Goal: Navigation & Orientation: Find specific page/section

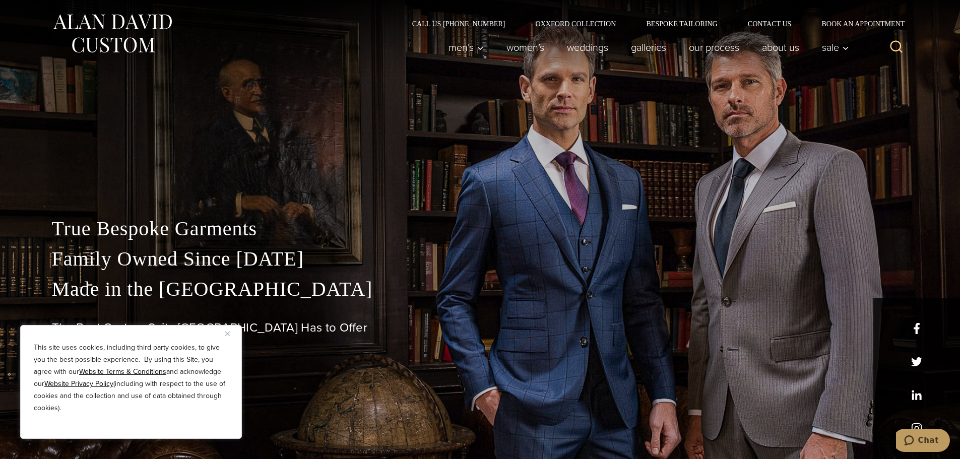
click at [228, 334] on img "Close" at bounding box center [227, 334] width 5 height 5
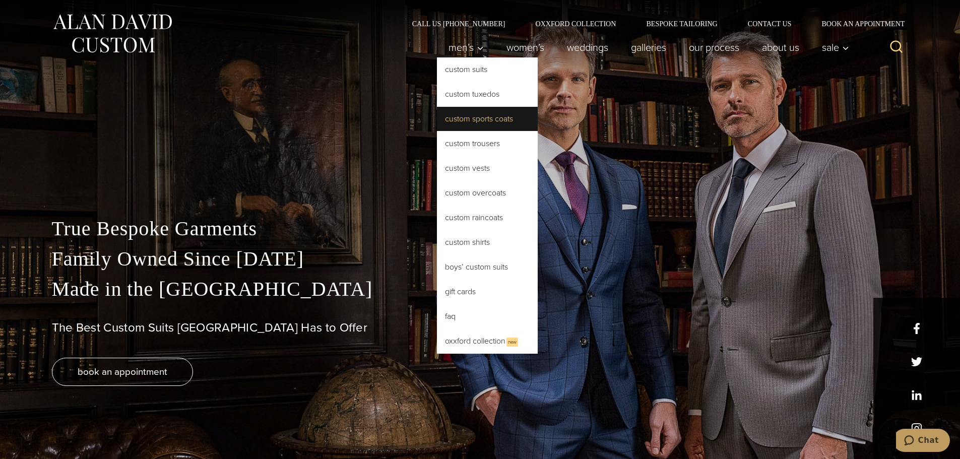
click at [477, 115] on link "Custom Sports Coats" at bounding box center [487, 119] width 101 height 24
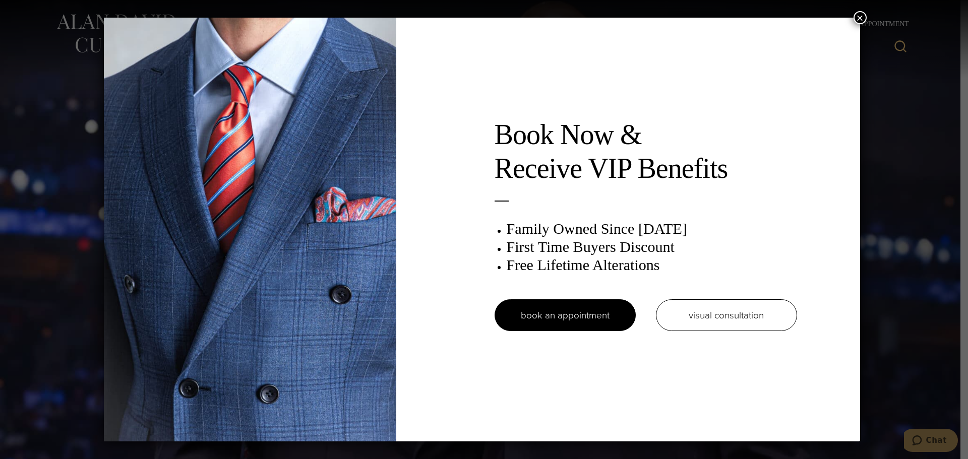
click at [861, 16] on button "×" at bounding box center [859, 17] width 13 height 13
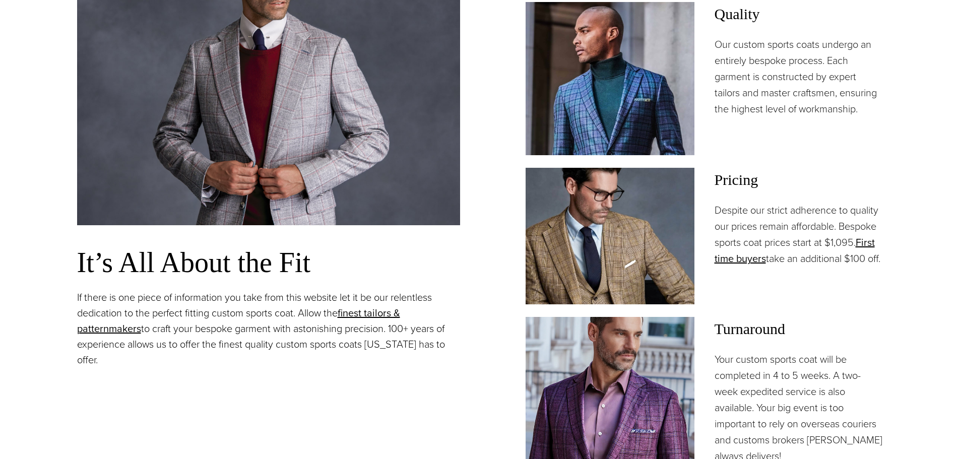
scroll to position [806, 0]
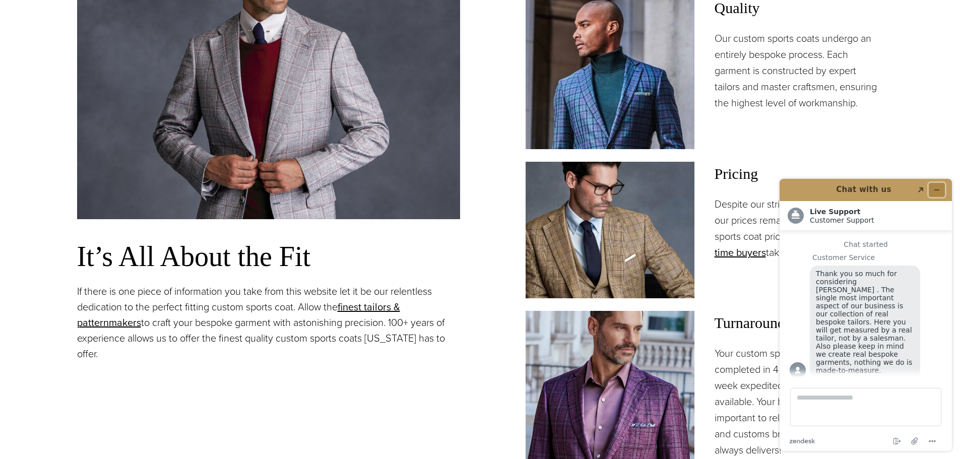
click at [932, 191] on button "Minimize widget" at bounding box center [937, 190] width 16 height 14
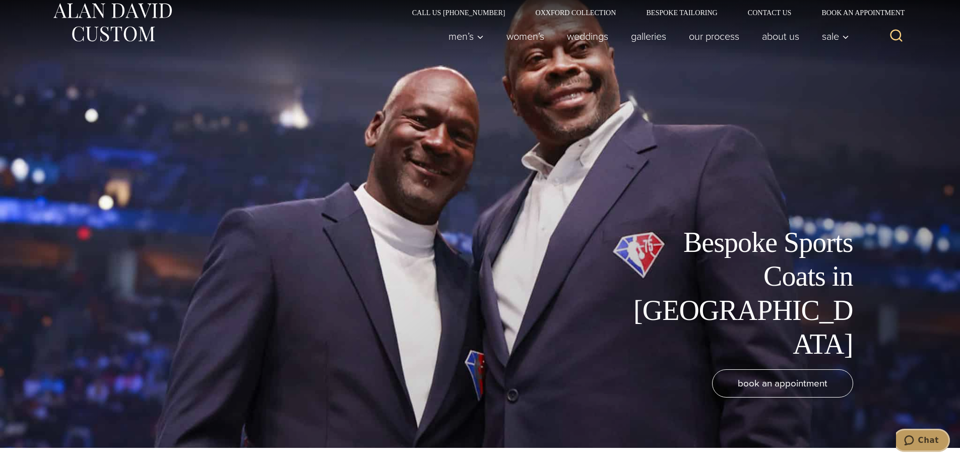
scroll to position [0, 0]
